Goal: Transaction & Acquisition: Purchase product/service

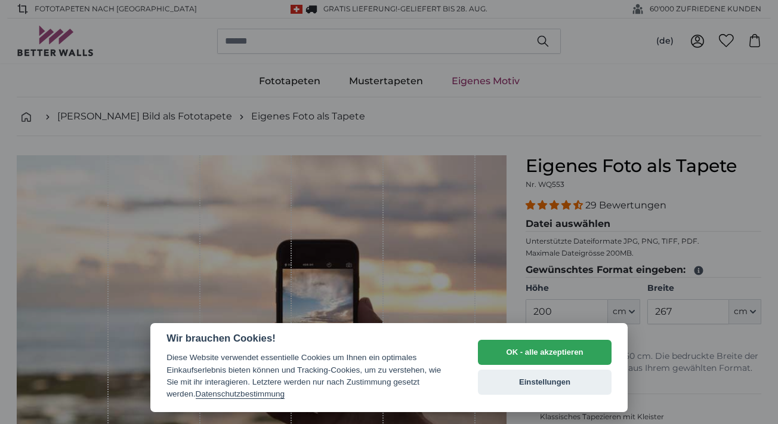
click at [535, 382] on button "Einstellungen" at bounding box center [545, 381] width 134 height 25
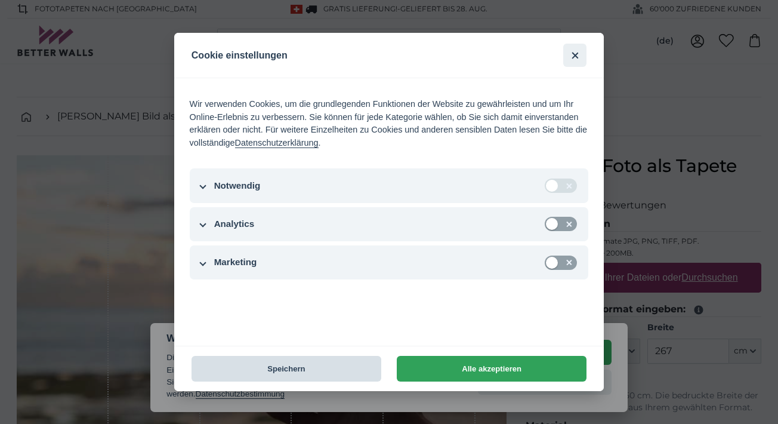
click at [303, 366] on button "Speichern" at bounding box center [287, 369] width 190 height 26
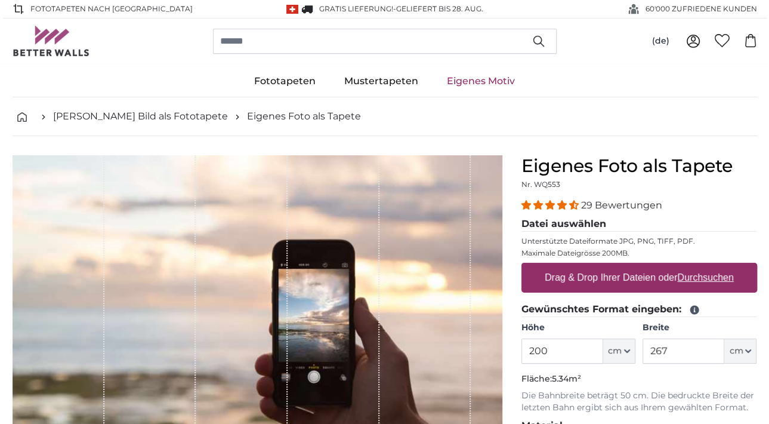
click at [705, 277] on u "Durchsuchen" at bounding box center [705, 277] width 56 height 10
click at [705, 266] on input "Drag & Drop Ihrer Dateien oder Durchsuchen" at bounding box center [639, 265] width 236 height 4
type input "**********"
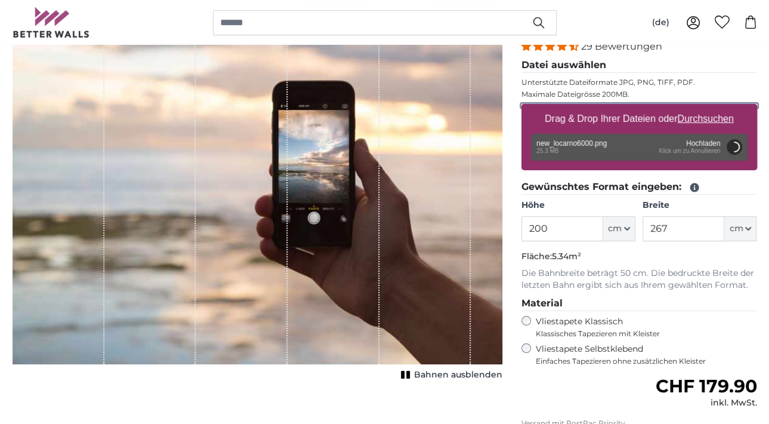
scroll to position [155, 0]
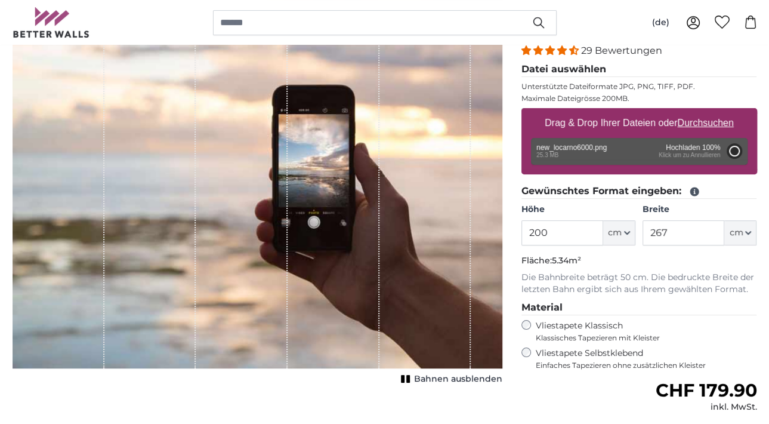
type input "200"
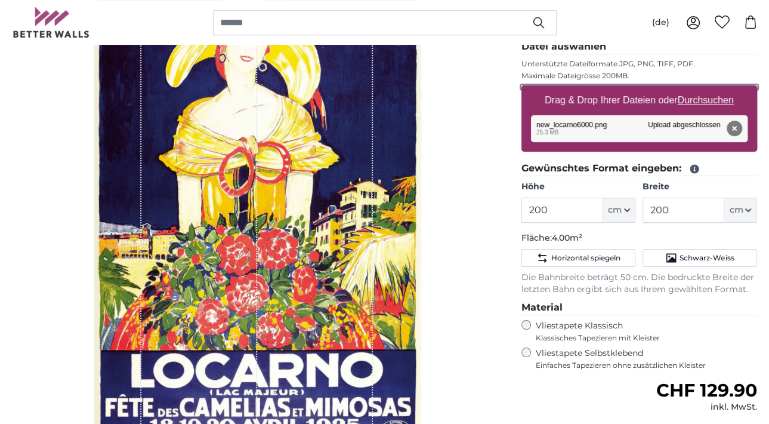
scroll to position [174, 0]
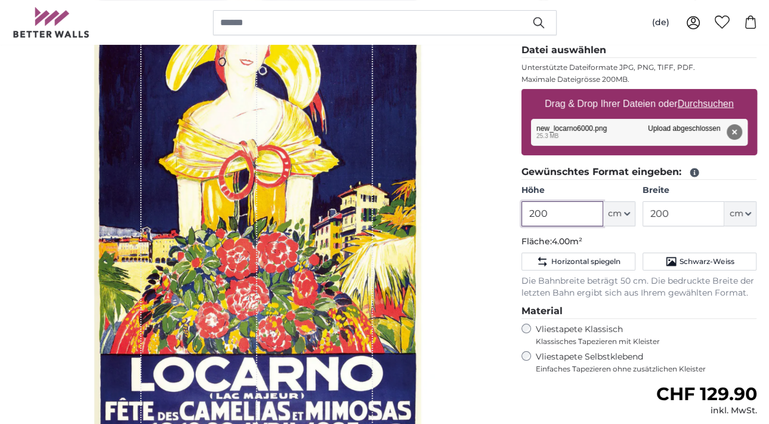
click at [548, 208] on input "200" at bounding box center [562, 213] width 82 height 25
drag, startPoint x: 548, startPoint y: 209, endPoint x: 496, endPoint y: 211, distance: 51.9
click at [496, 211] on product-detail "Abbrechen Bild zuschneiden Bahnen ausblenden Eigenes Foto als Tapete Nr. WQ553 …" at bounding box center [385, 270] width 764 height 616
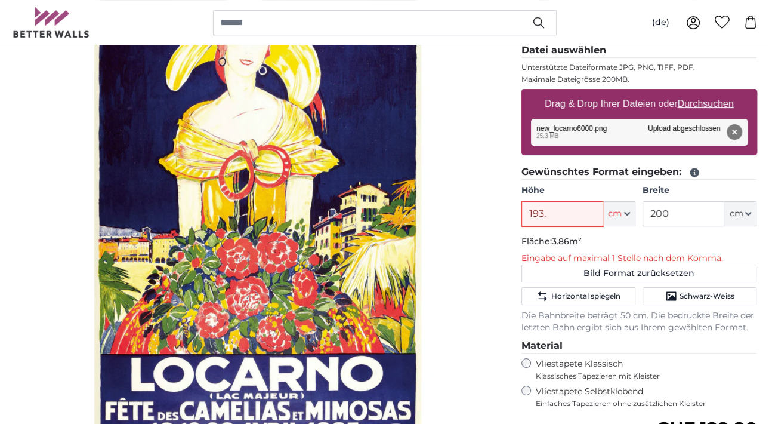
type input "193.5"
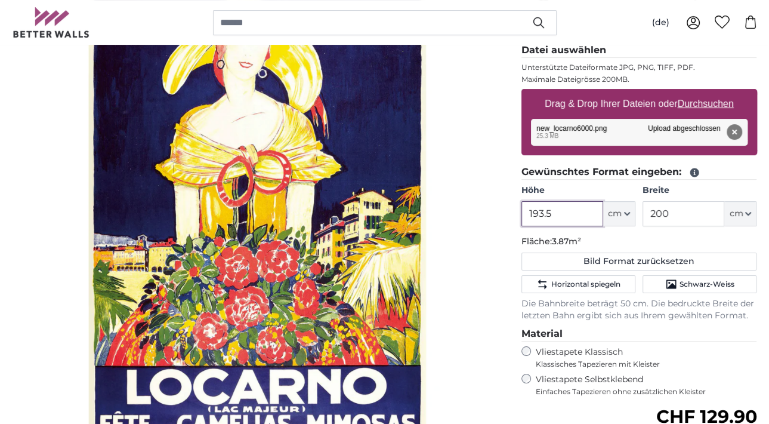
type input "193.5"
type input "83.5"
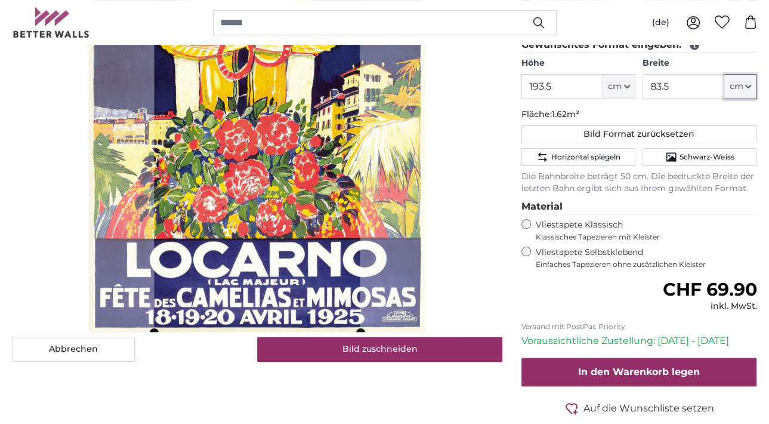
scroll to position [305, 0]
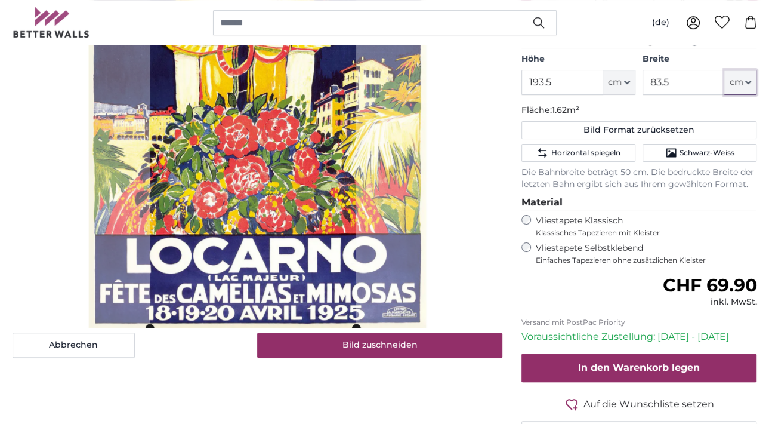
click at [301, 124] on cropper-handle at bounding box center [253, 88] width 206 height 477
click at [337, 158] on cropper-handle at bounding box center [255, 89] width 206 height 477
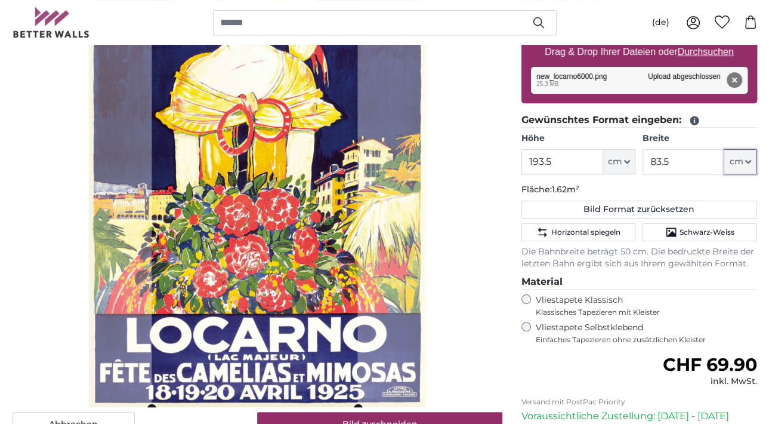
scroll to position [246, 0]
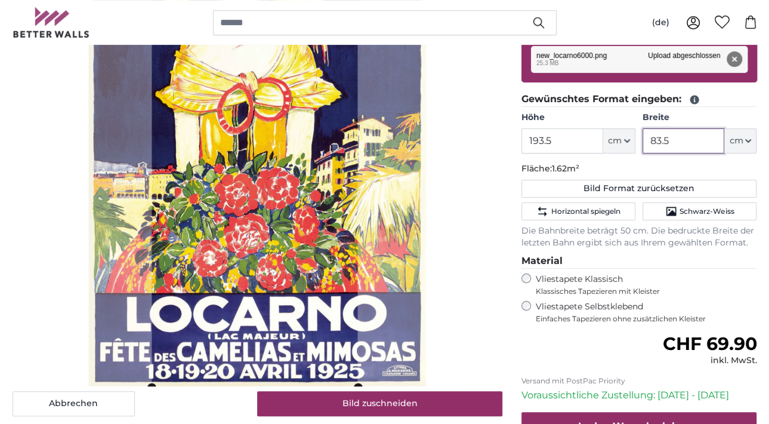
drag, startPoint x: 685, startPoint y: 141, endPoint x: 633, endPoint y: 142, distance: 51.9
click at [634, 141] on div "Höhe 193.5 ft cm Centimeter (cm) Inches (inch) Feet (ft. in.) Breite 83.5 ft cm…" at bounding box center [639, 133] width 236 height 42
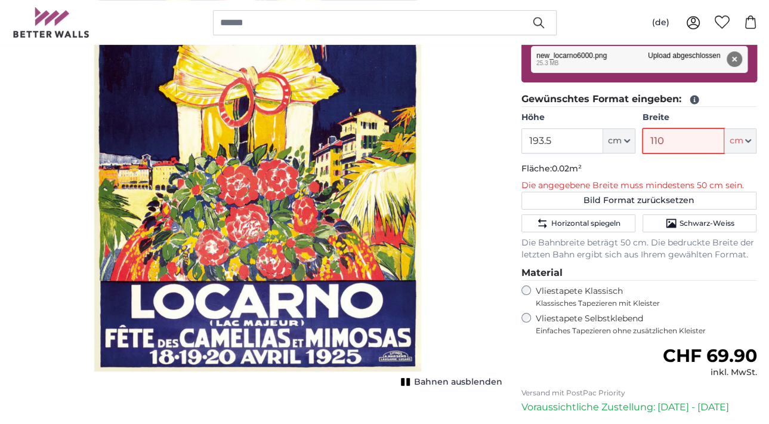
type input "110"
